Goal: Check status: Check status

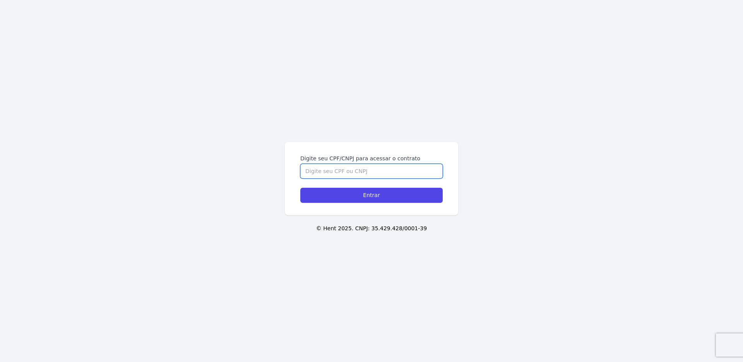
click at [356, 171] on input "Digite seu CPF/CNPJ para acessar o contrato" at bounding box center [371, 171] width 142 height 15
type input "03780267128"
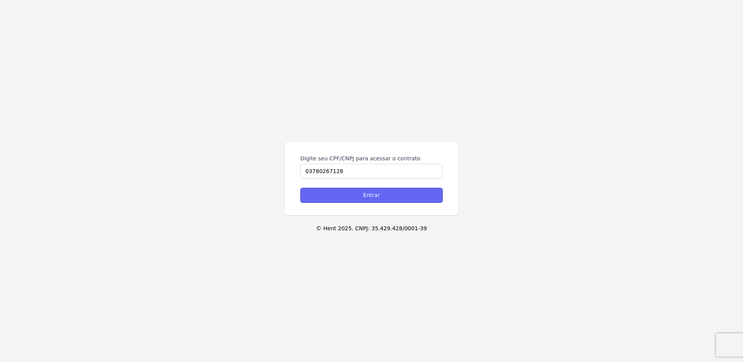
click at [399, 197] on input "Entrar" at bounding box center [371, 195] width 142 height 15
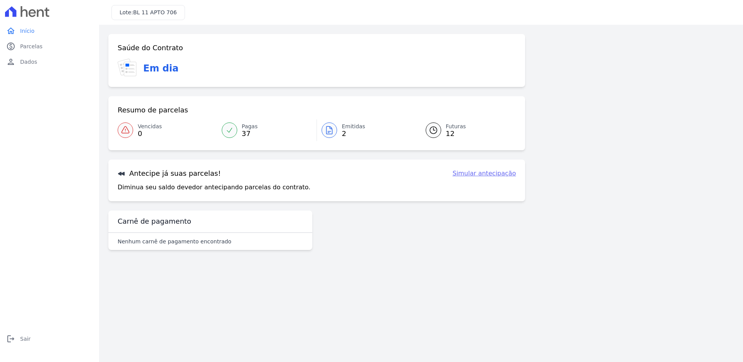
click at [449, 126] on span "Futuras" at bounding box center [456, 127] width 20 height 8
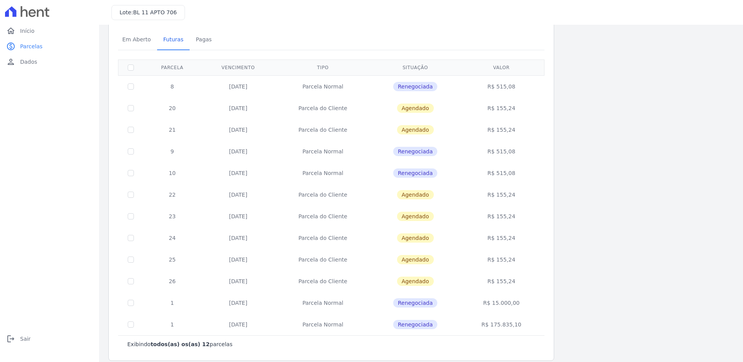
scroll to position [38, 0]
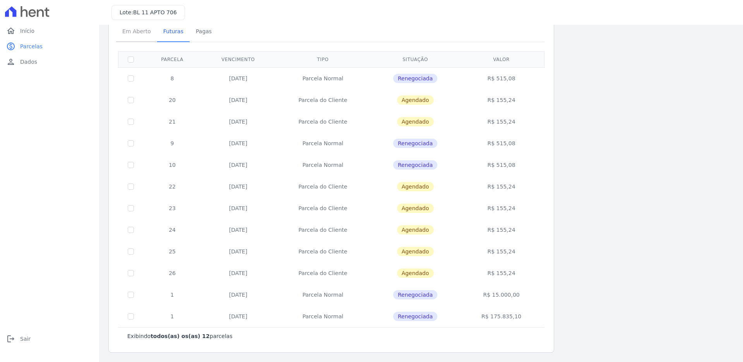
click at [144, 27] on span "Em Aberto" at bounding box center [137, 31] width 38 height 15
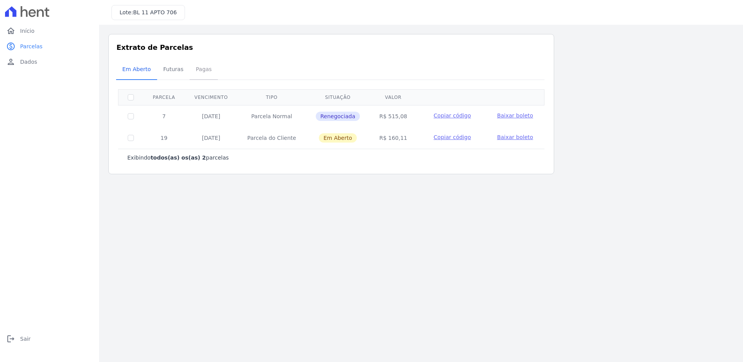
click at [193, 65] on span "Pagas" at bounding box center [203, 69] width 25 height 15
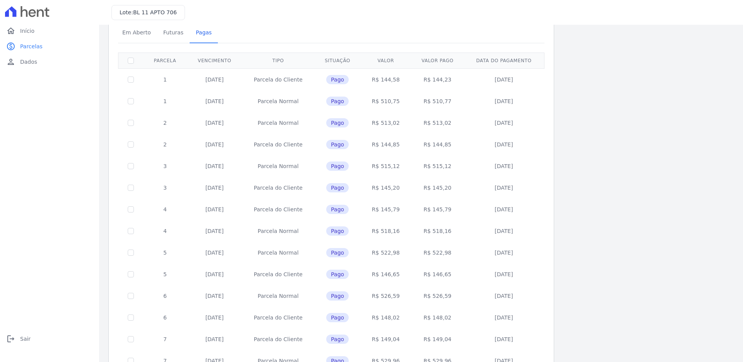
scroll to position [221, 0]
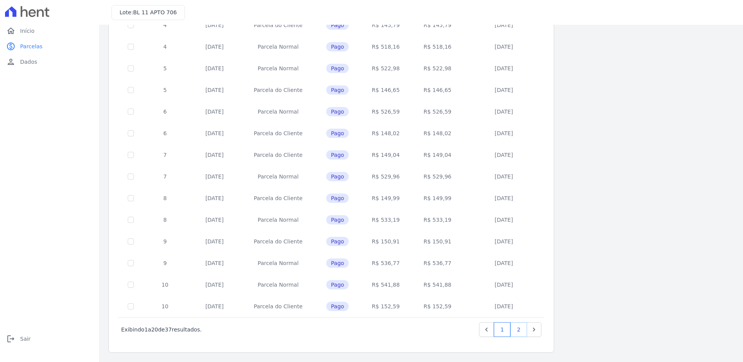
click at [520, 330] on link "2" at bounding box center [518, 330] width 17 height 15
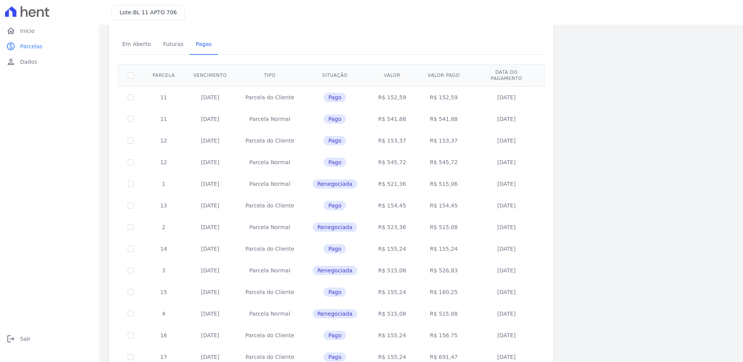
scroll to position [39, 0]
